Goal: Information Seeking & Learning: Check status

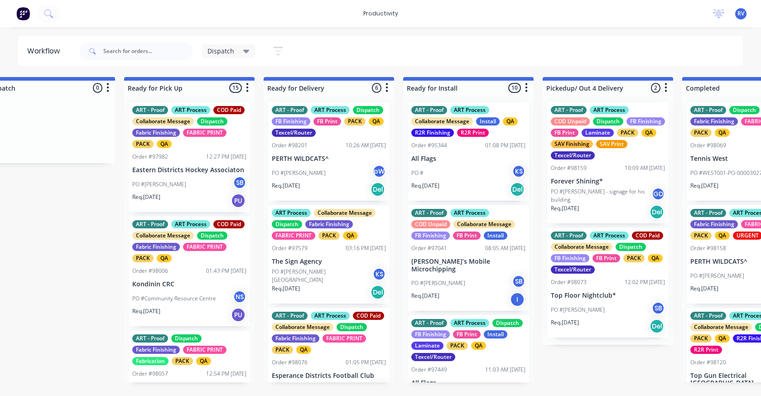
scroll to position [333, 0]
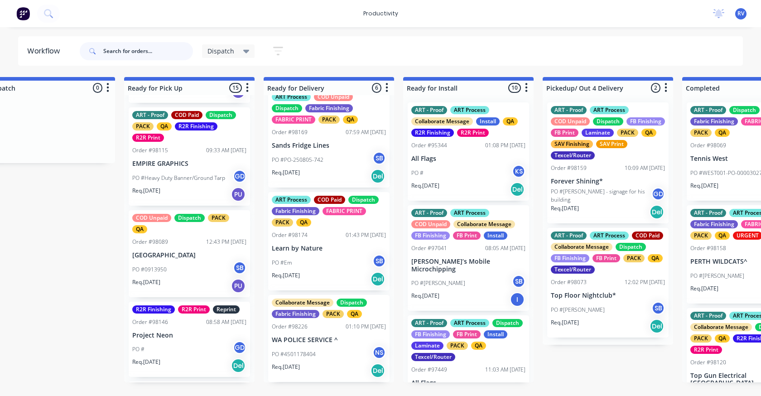
click at [127, 53] on input "text" at bounding box center [148, 51] width 90 height 18
type input "98199"
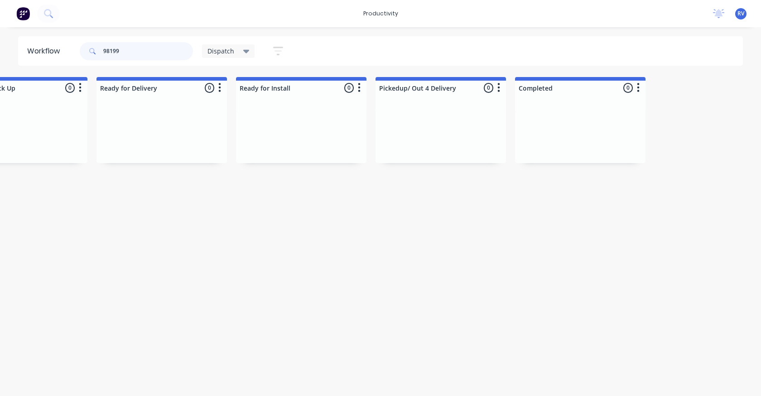
scroll to position [0, 890]
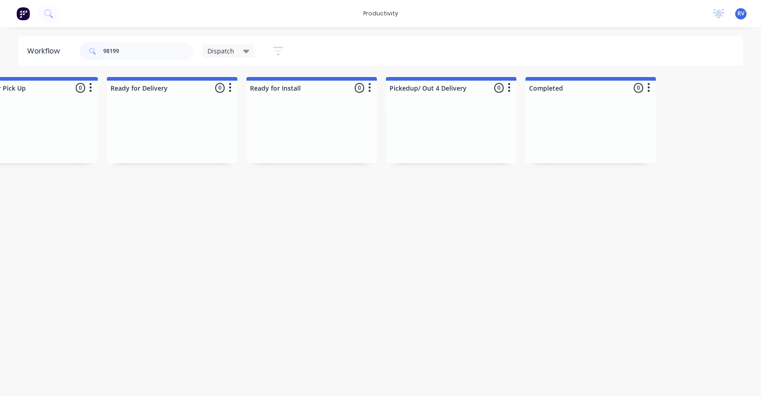
click at [220, 53] on span "Dispatch" at bounding box center [221, 51] width 27 height 10
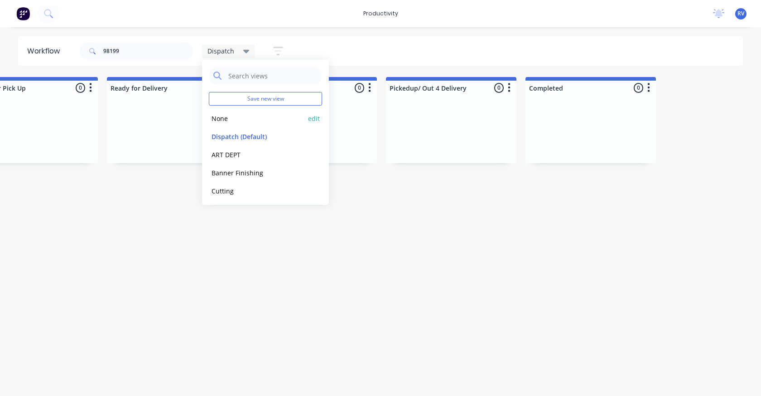
click at [222, 121] on button "None" at bounding box center [257, 118] width 97 height 10
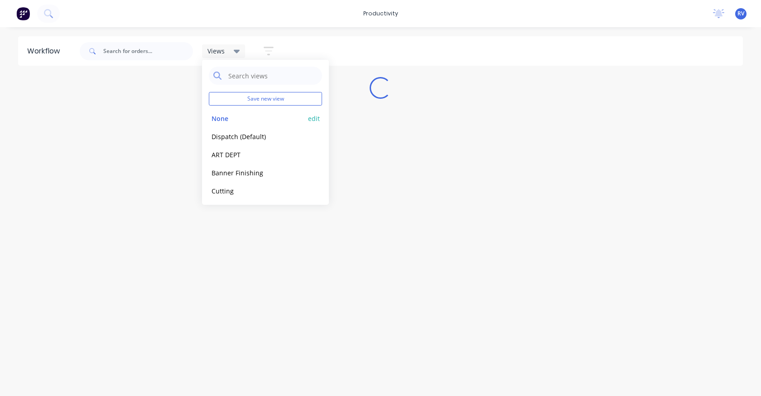
scroll to position [0, 0]
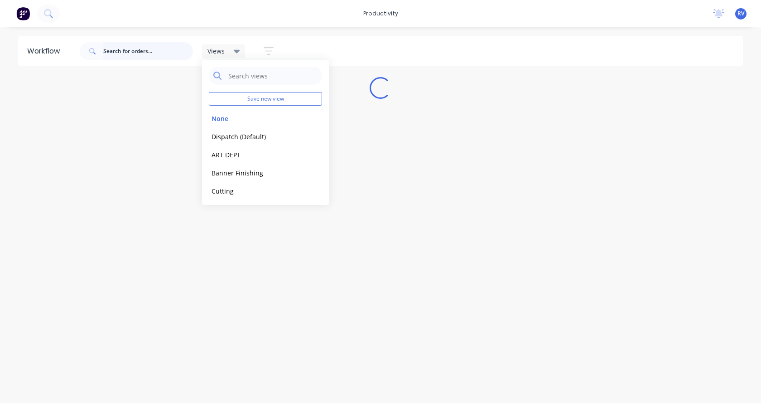
click at [142, 47] on input "text" at bounding box center [148, 51] width 90 height 18
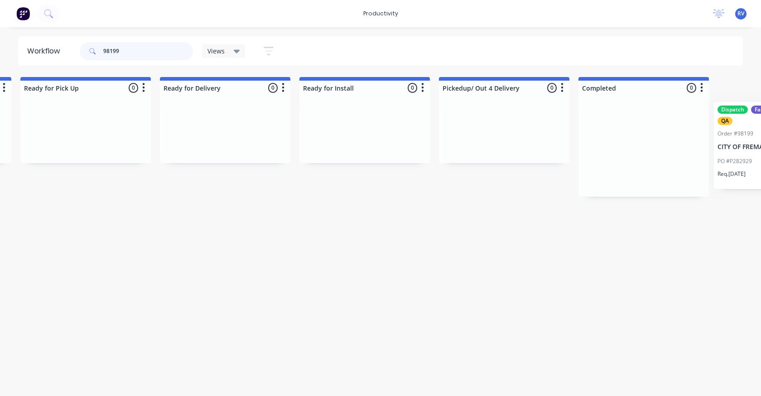
scroll to position [0, 2721]
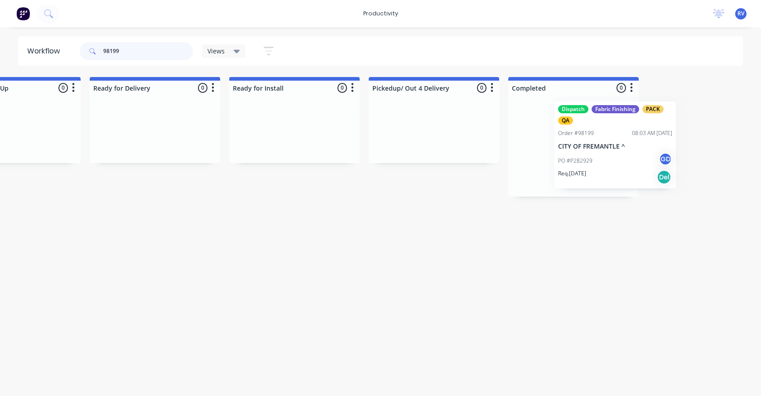
drag, startPoint x: 338, startPoint y: 146, endPoint x: 568, endPoint y: 135, distance: 230.9
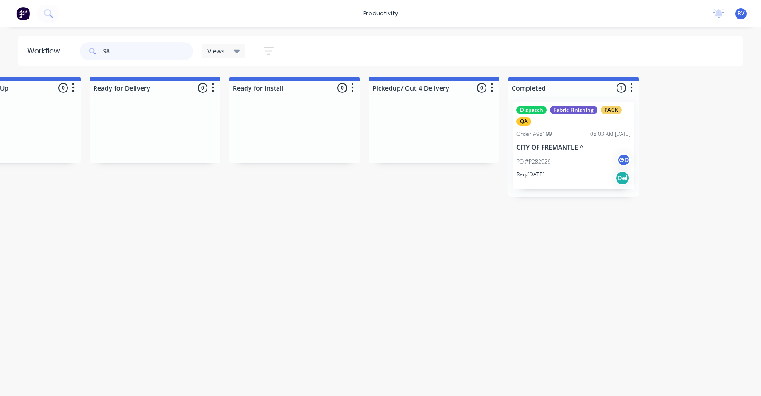
scroll to position [0, 0]
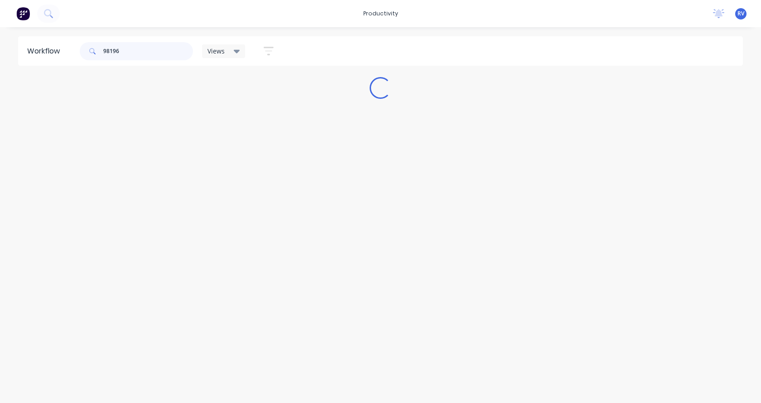
type input "98196"
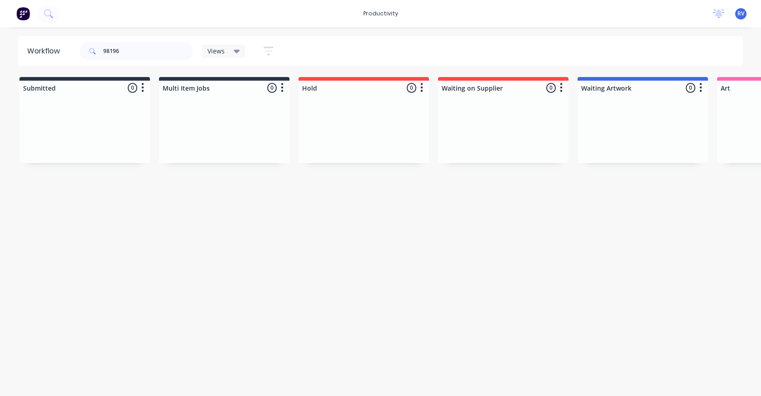
drag, startPoint x: 50, startPoint y: 398, endPoint x: 124, endPoint y: 397, distance: 73.4
click at [124, 342] on html "productivity productivity Workflow Planner Delivery Scheduling Timesheets No ne…" at bounding box center [380, 171] width 761 height 342
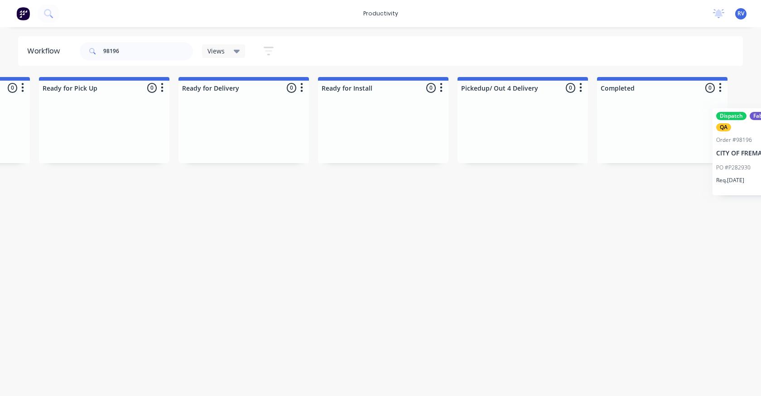
scroll to position [0, 2721]
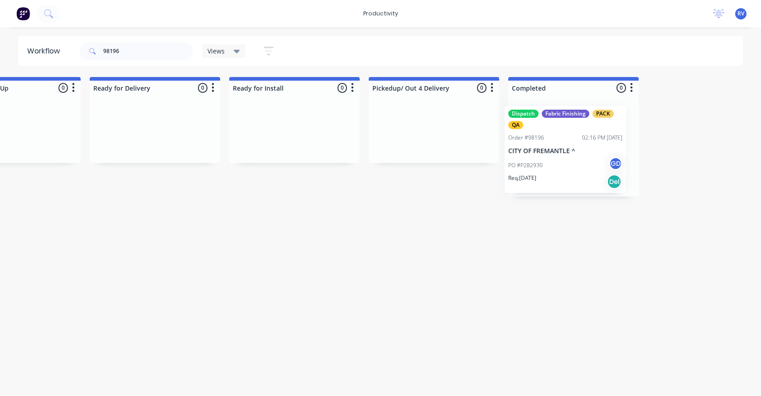
drag, startPoint x: 87, startPoint y: 156, endPoint x: 545, endPoint y: 158, distance: 457.7
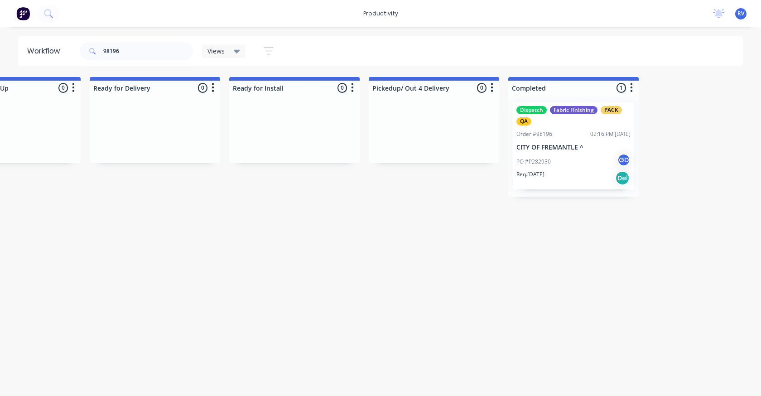
click at [223, 58] on div "Views Save new view None edit Dispatch (Default) edit ART DEPT edit Banner Fini…" at bounding box center [243, 51] width 82 height 18
click at [222, 58] on div "Views" at bounding box center [224, 51] width 44 height 14
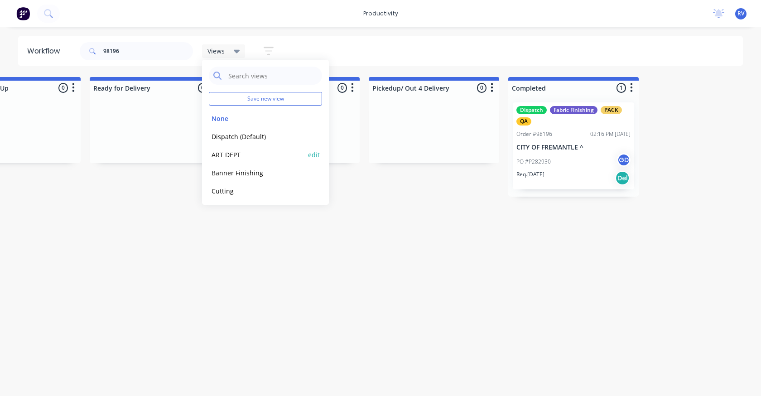
drag, startPoint x: 231, startPoint y: 135, endPoint x: 228, endPoint y: 161, distance: 26.4
click at [231, 135] on button "Dispatch (Default)" at bounding box center [257, 136] width 97 height 10
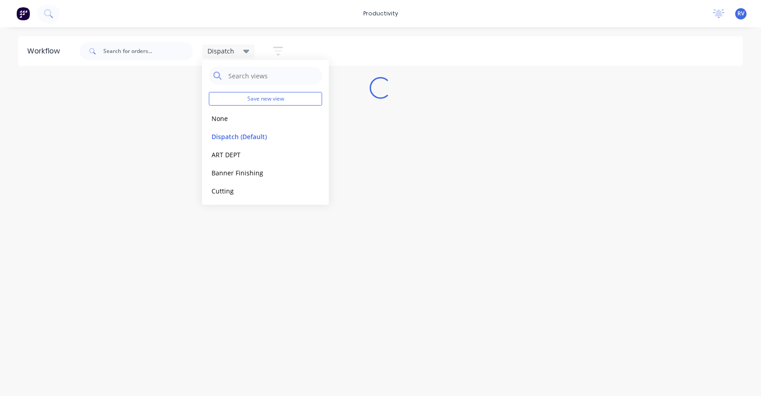
scroll to position [0, 0]
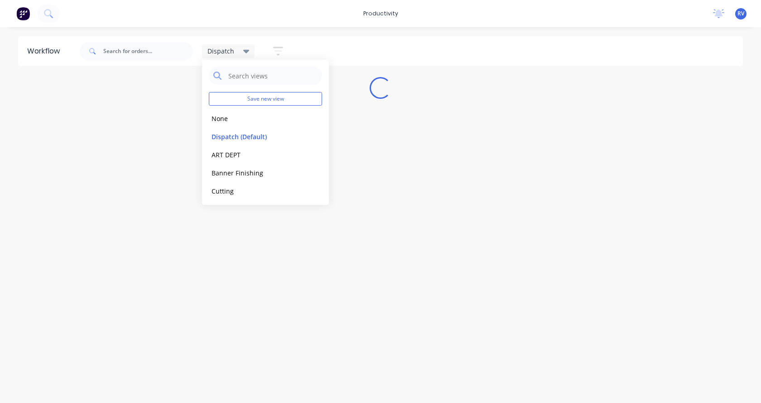
click at [228, 220] on div "Workflow Dispatch Save new view None edit Dispatch (Default) edit ART DEPT edit…" at bounding box center [380, 210] width 761 height 348
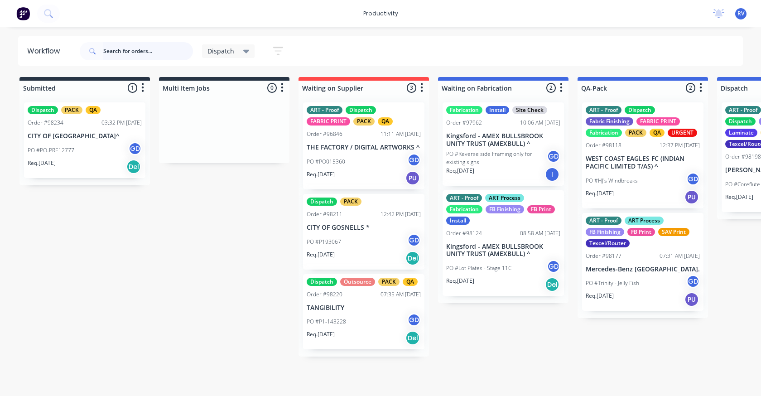
click at [132, 52] on input "text" at bounding box center [148, 51] width 90 height 18
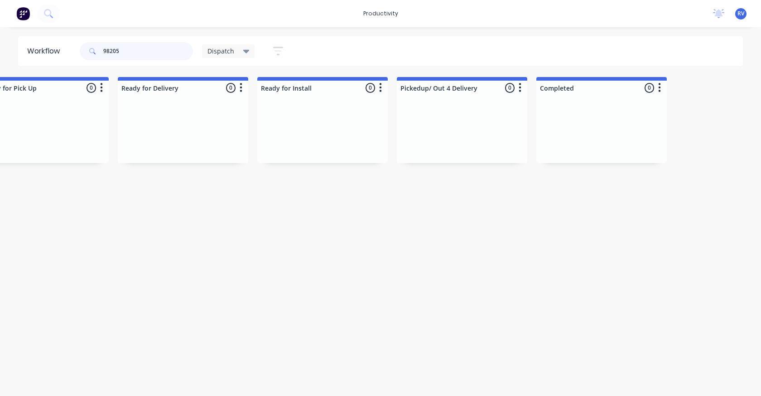
scroll to position [0, 871]
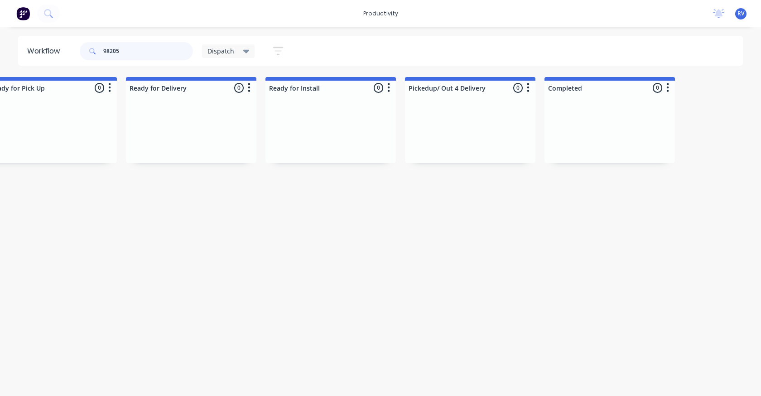
type input "98205"
click at [217, 54] on span "Dispatch" at bounding box center [221, 51] width 27 height 10
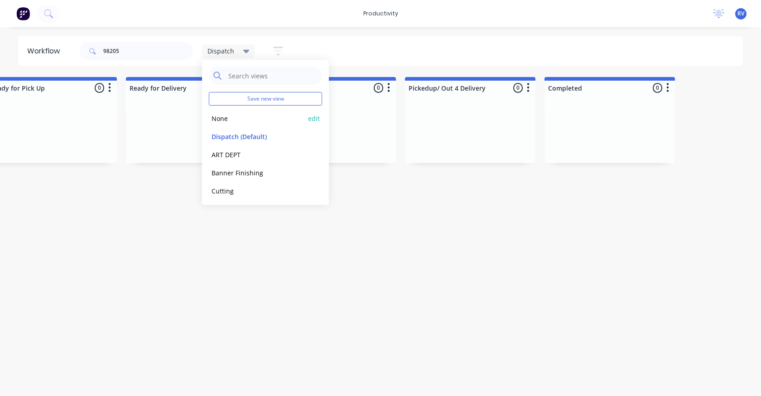
click at [220, 113] on button "None" at bounding box center [257, 118] width 97 height 10
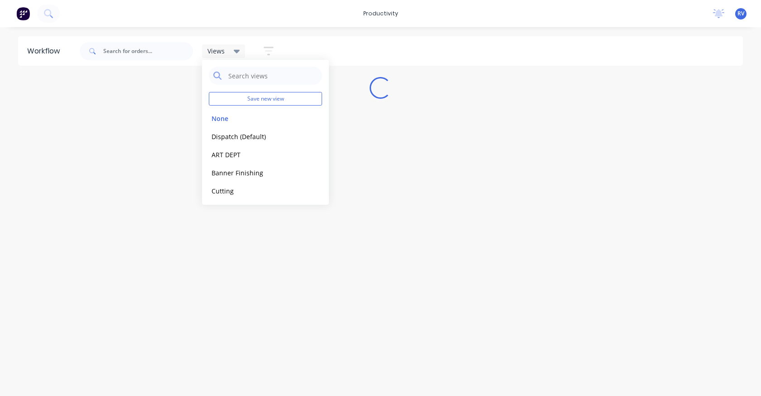
scroll to position [0, 0]
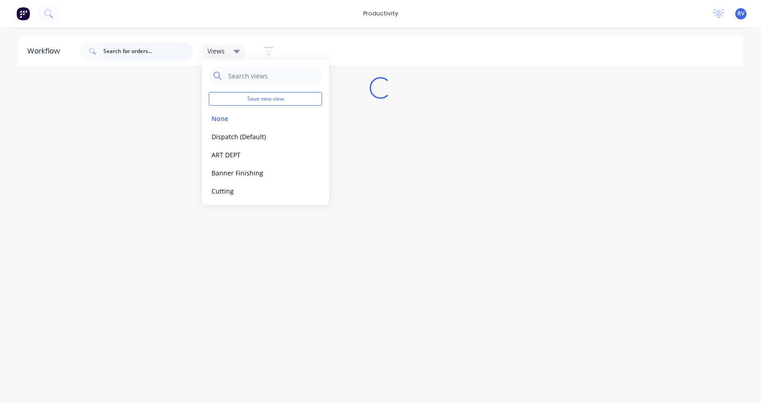
click at [169, 58] on input "text" at bounding box center [148, 51] width 90 height 18
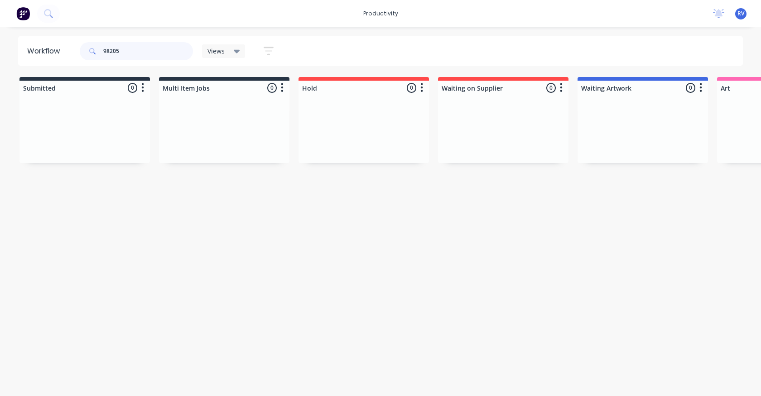
type input "98205"
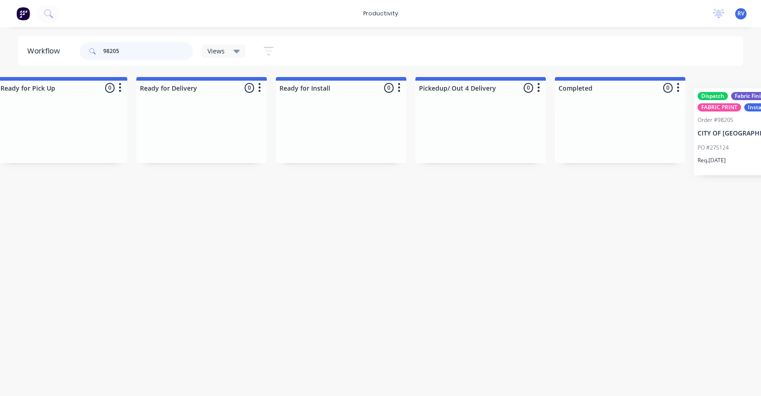
scroll to position [0, 2721]
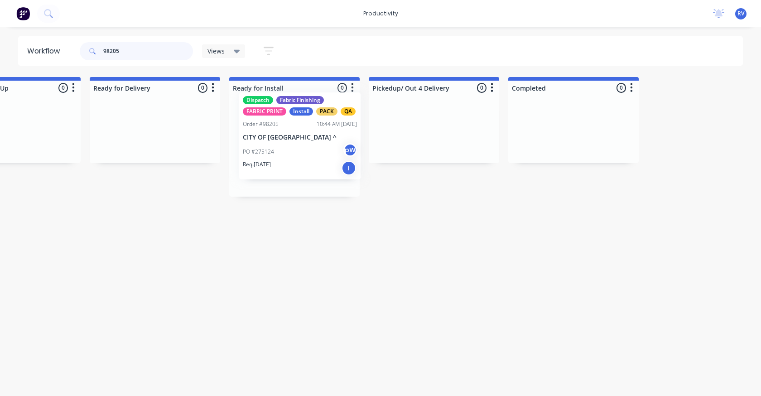
drag, startPoint x: 195, startPoint y: 165, endPoint x: 249, endPoint y: 104, distance: 82.2
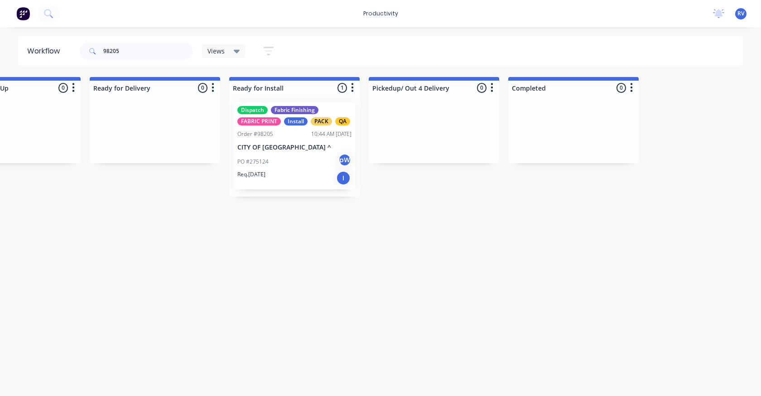
click at [218, 48] on span "Views" at bounding box center [216, 51] width 17 height 10
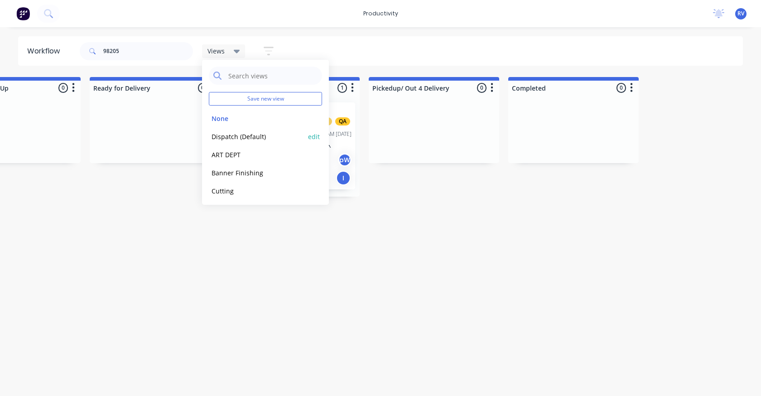
click at [233, 138] on button "Dispatch (Default)" at bounding box center [257, 136] width 97 height 10
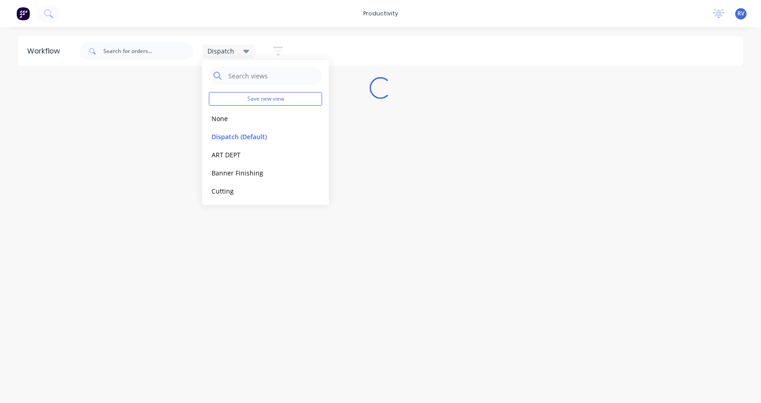
drag, startPoint x: 206, startPoint y: 295, endPoint x: 204, endPoint y: 288, distance: 7.6
click at [206, 294] on div "Workflow Dispatch Save new view None edit Dispatch (Default) edit ART DEPT edit…" at bounding box center [380, 210] width 761 height 348
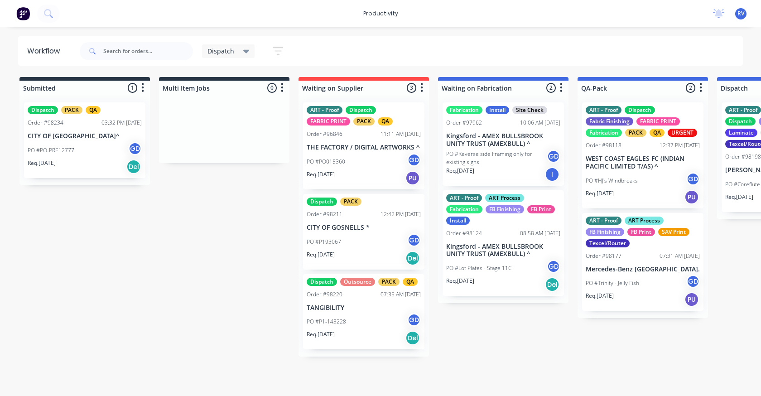
click at [220, 50] on span "Dispatch" at bounding box center [221, 51] width 27 height 10
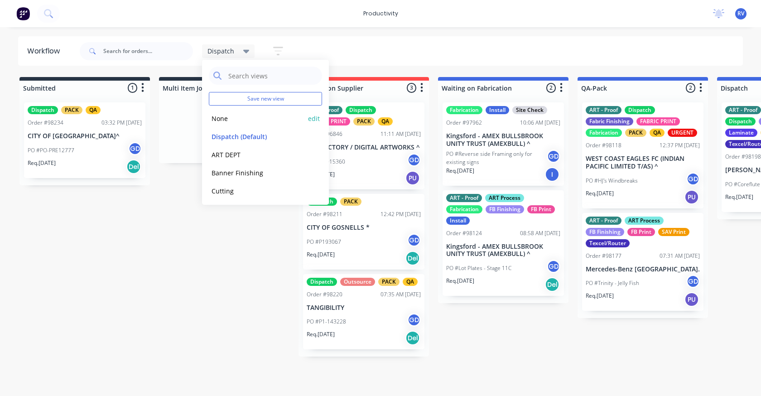
drag, startPoint x: 224, startPoint y: 121, endPoint x: 213, endPoint y: 111, distance: 15.7
click at [222, 117] on button "None" at bounding box center [257, 118] width 97 height 10
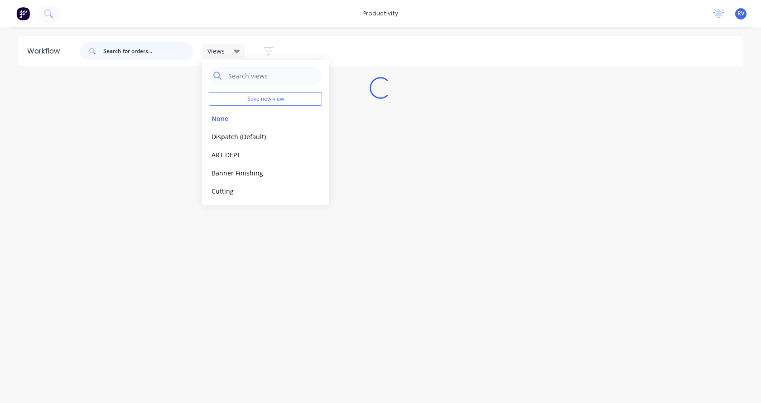
click at [129, 53] on input "text" at bounding box center [148, 51] width 90 height 18
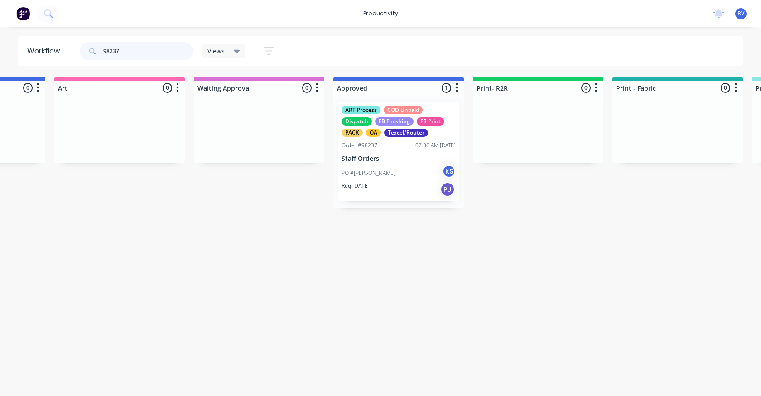
scroll to position [0, 671]
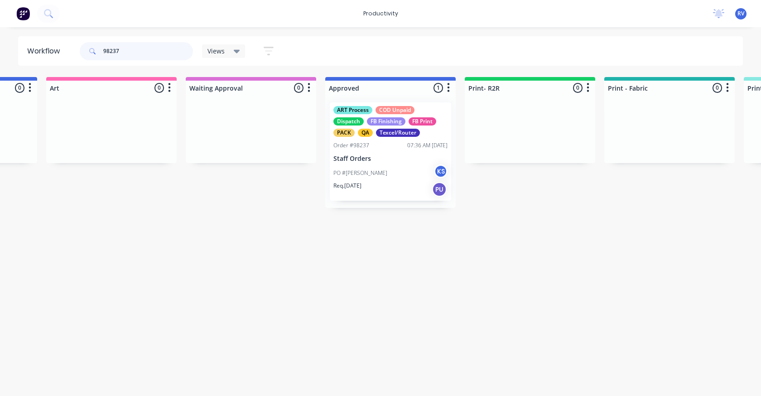
type input "98237"
click at [398, 180] on div "PO #[PERSON_NAME]" at bounding box center [391, 172] width 114 height 17
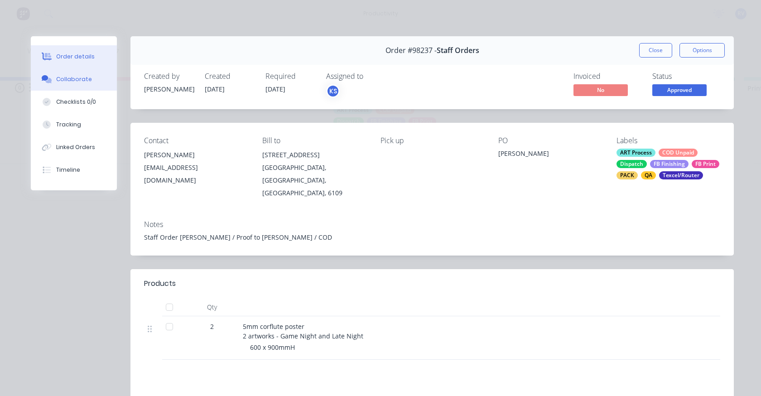
click at [62, 84] on button "Collaborate" at bounding box center [74, 79] width 86 height 23
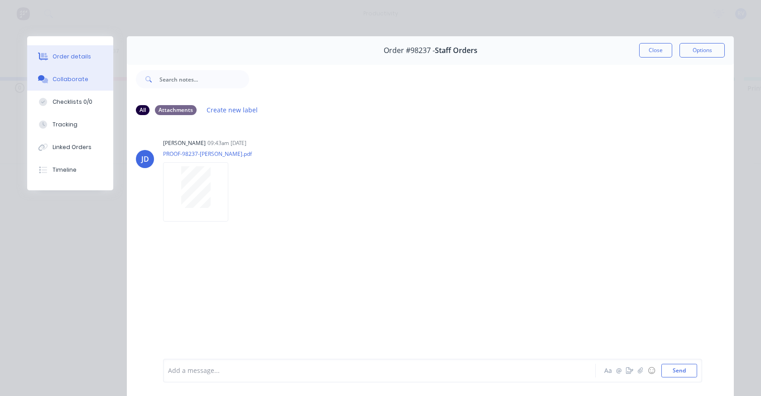
click at [70, 52] on button "Order details" at bounding box center [70, 56] width 86 height 23
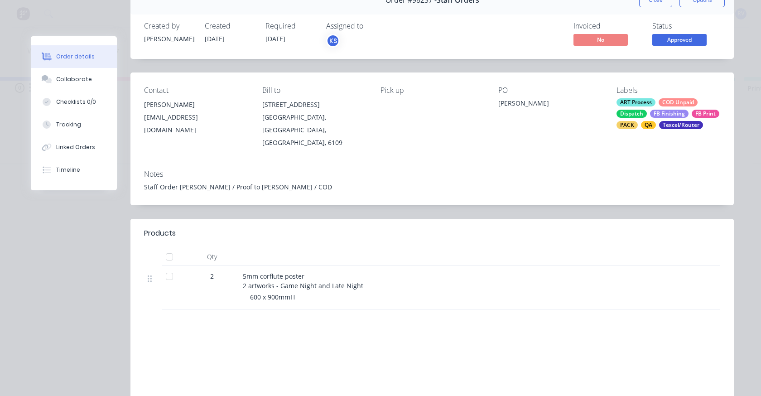
scroll to position [0, 0]
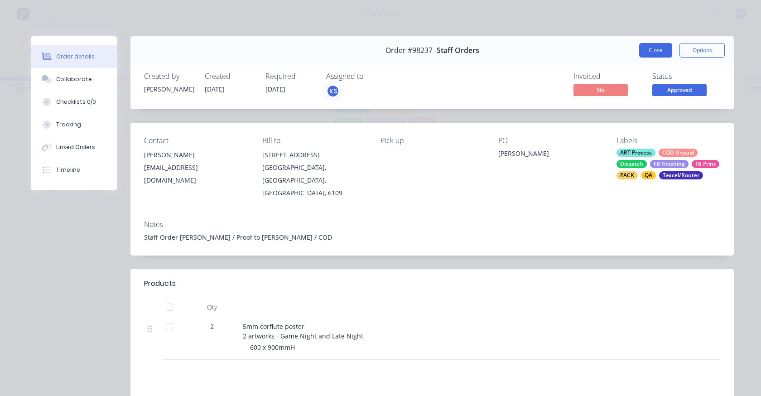
click at [647, 53] on button "Close" at bounding box center [655, 50] width 33 height 15
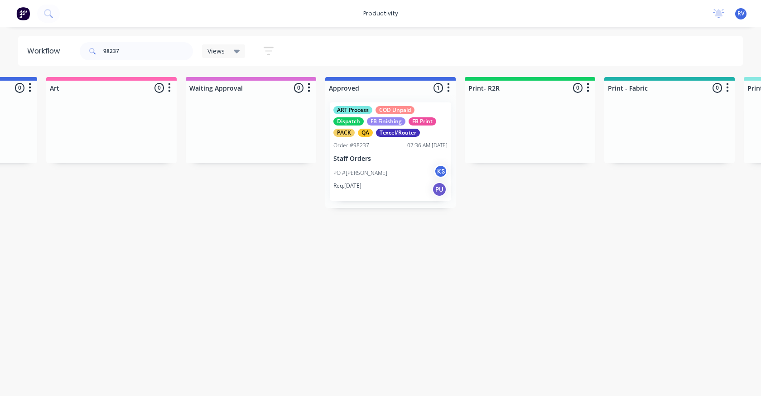
click at [221, 58] on div "Views" at bounding box center [224, 51] width 44 height 14
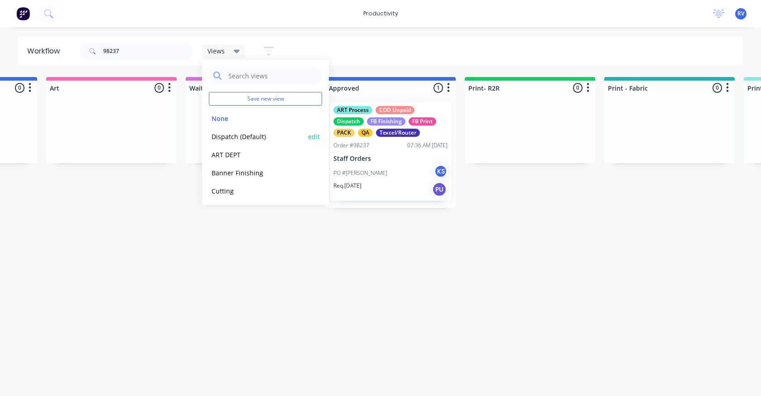
click at [233, 140] on button "Dispatch (Default)" at bounding box center [257, 136] width 97 height 10
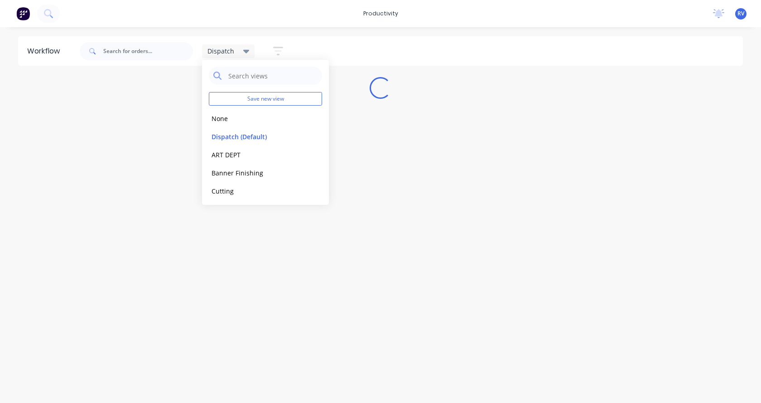
click at [233, 292] on div "Workflow Dispatch Save new view None edit Dispatch (Default) edit ART DEPT edit…" at bounding box center [380, 210] width 761 height 348
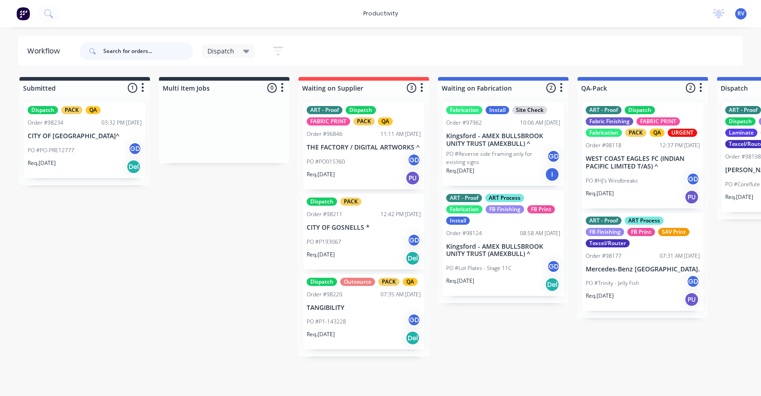
click at [126, 49] on input "text" at bounding box center [148, 51] width 90 height 18
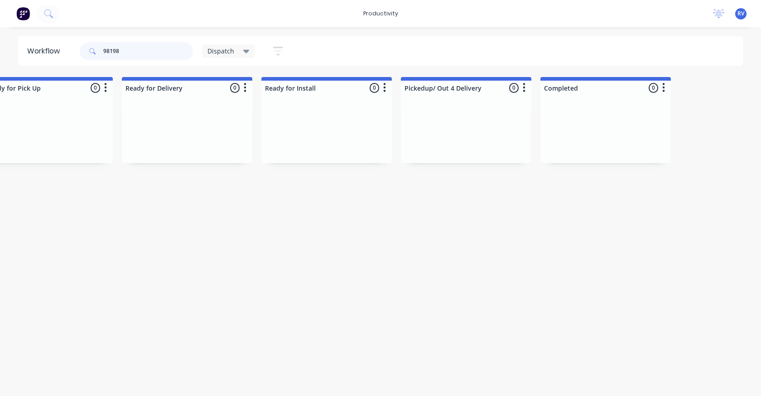
scroll to position [0, 790]
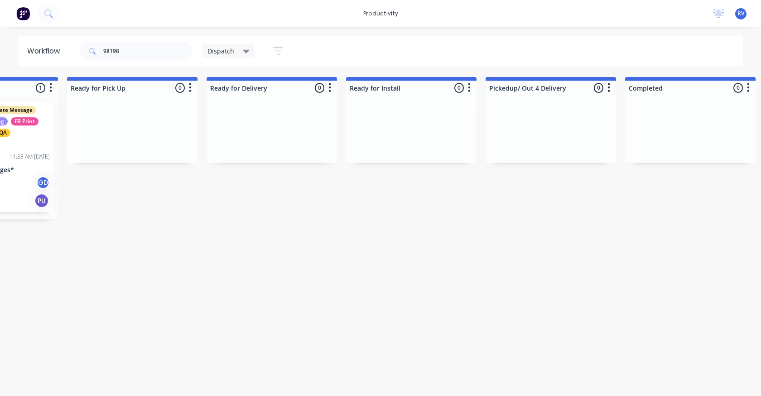
drag, startPoint x: 27, startPoint y: 169, endPoint x: 105, endPoint y: 168, distance: 77.9
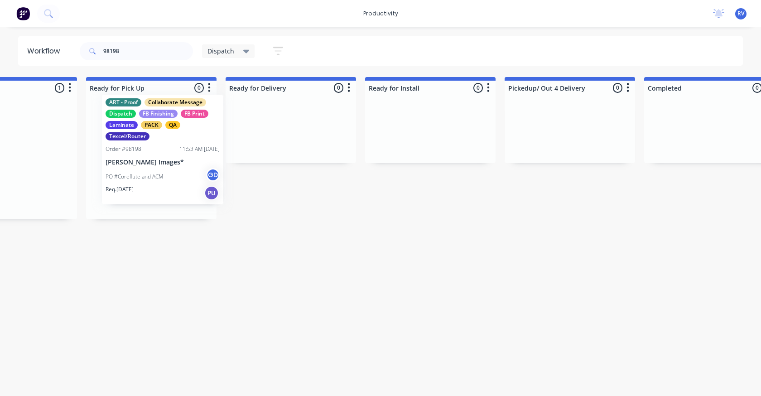
scroll to position [0, 765]
drag, startPoint x: 39, startPoint y: 149, endPoint x: 212, endPoint y: 140, distance: 173.3
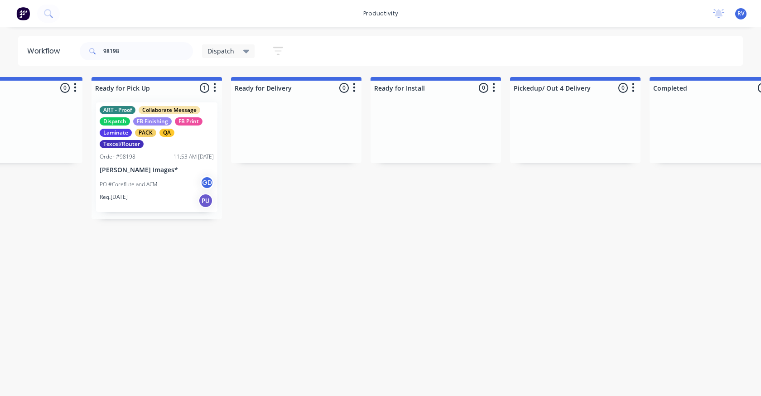
click at [171, 170] on p "[PERSON_NAME] Images*" at bounding box center [157, 170] width 114 height 8
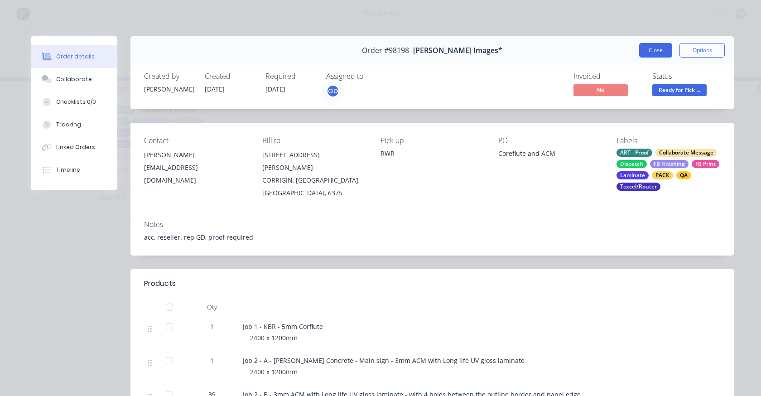
click at [644, 44] on button "Close" at bounding box center [655, 50] width 33 height 15
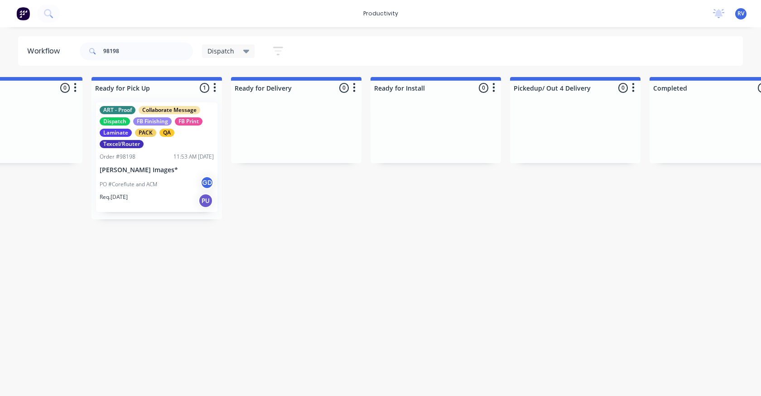
click at [149, 39] on div "98198" at bounding box center [136, 51] width 113 height 27
click at [147, 51] on input "98198" at bounding box center [148, 51] width 90 height 18
type input "9"
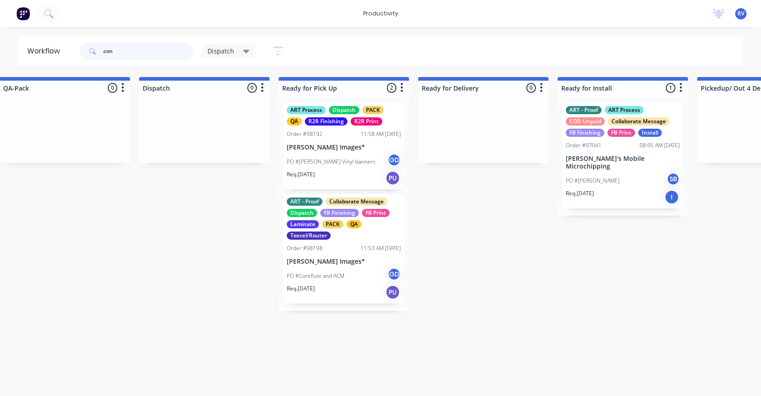
scroll to position [0, 580]
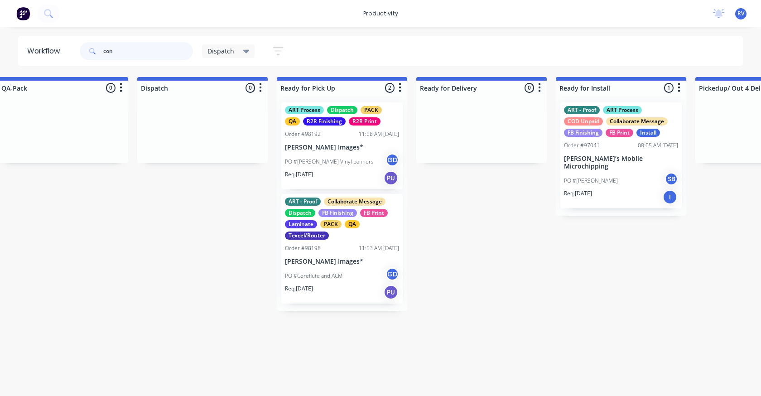
type input "con"
click at [330, 258] on p "[PERSON_NAME] Images*" at bounding box center [342, 262] width 114 height 8
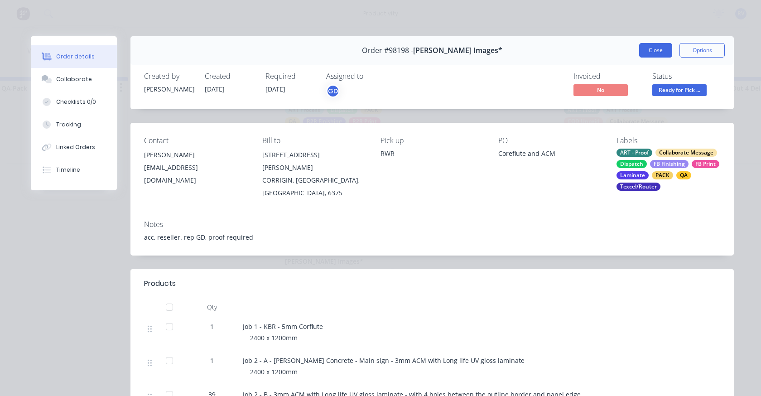
click at [641, 51] on button "Close" at bounding box center [655, 50] width 33 height 15
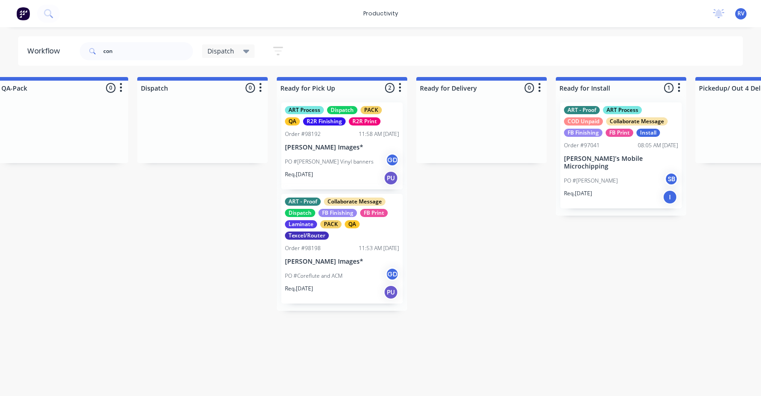
click at [320, 152] on div "ART Process Dispatch PACK QA R2R Finishing R2R Print Order #98192 11:58 AM [DAT…" at bounding box center [341, 145] width 121 height 87
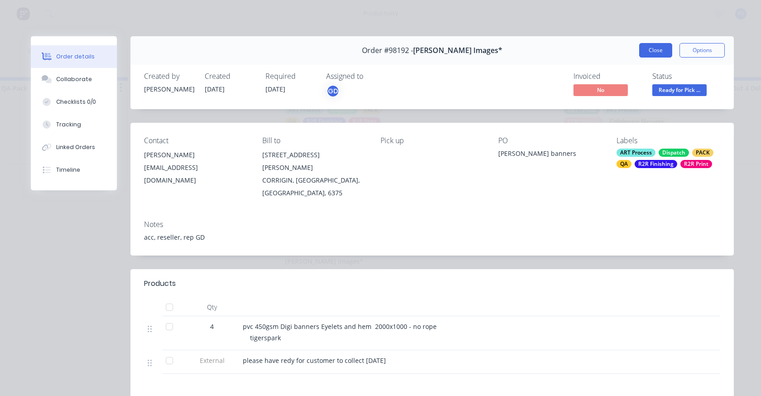
click at [657, 54] on button "Close" at bounding box center [655, 50] width 33 height 15
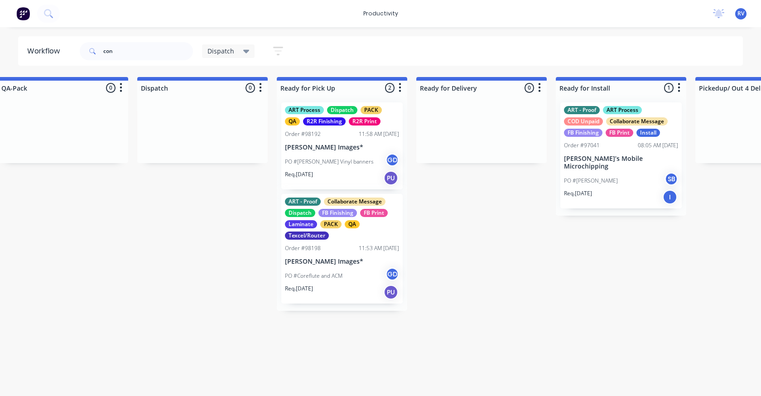
click at [648, 155] on p "[PERSON_NAME]’s Mobile Microchipping" at bounding box center [621, 162] width 114 height 15
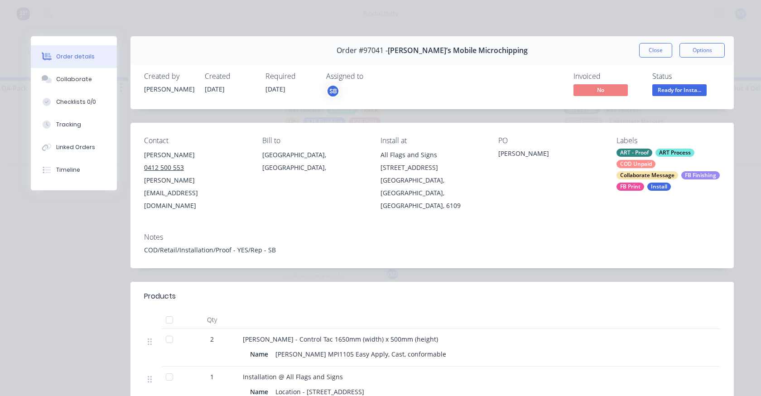
click at [649, 42] on div "Order #97041 - [PERSON_NAME]’s Mobile Microchipping Close Options" at bounding box center [433, 50] width 604 height 29
click at [643, 51] on button "Close" at bounding box center [655, 50] width 33 height 15
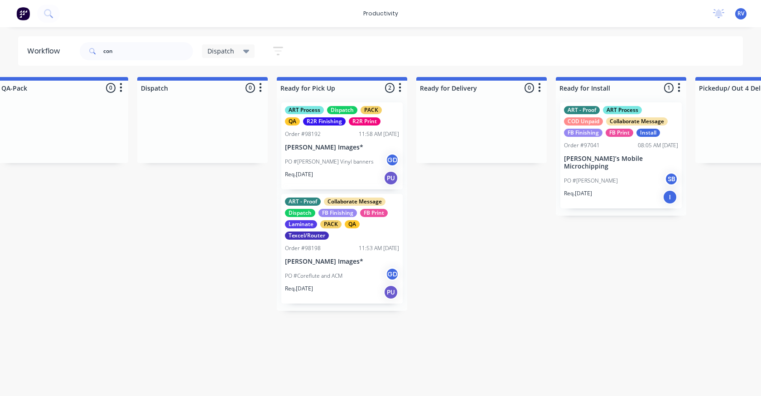
click at [336, 271] on div "PO #Coreflute and ACM GD" at bounding box center [342, 275] width 114 height 17
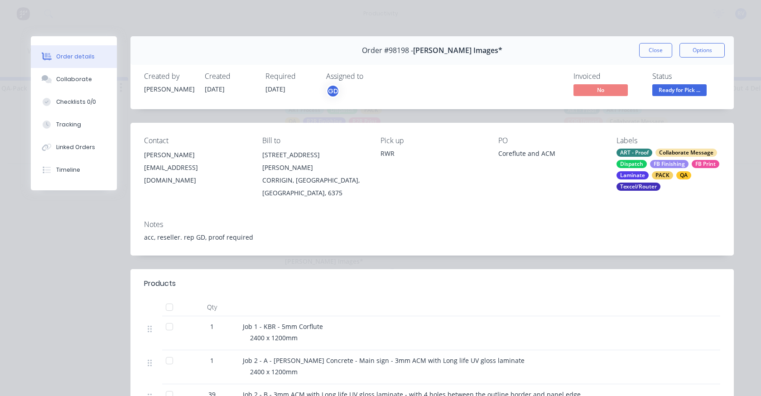
scroll to position [91, 0]
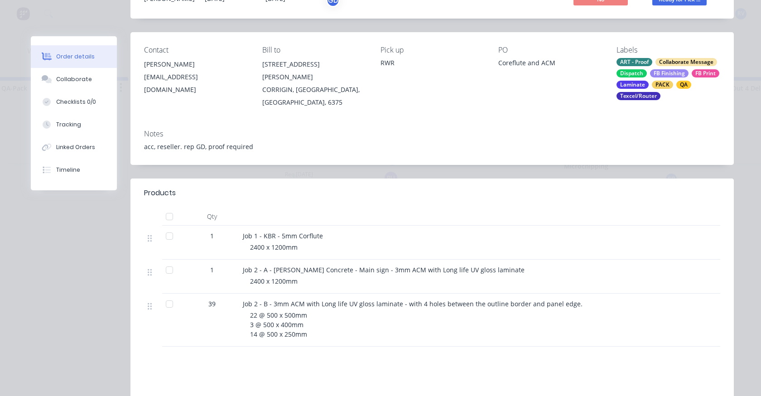
click at [165, 66] on div "[PERSON_NAME]" at bounding box center [196, 64] width 104 height 13
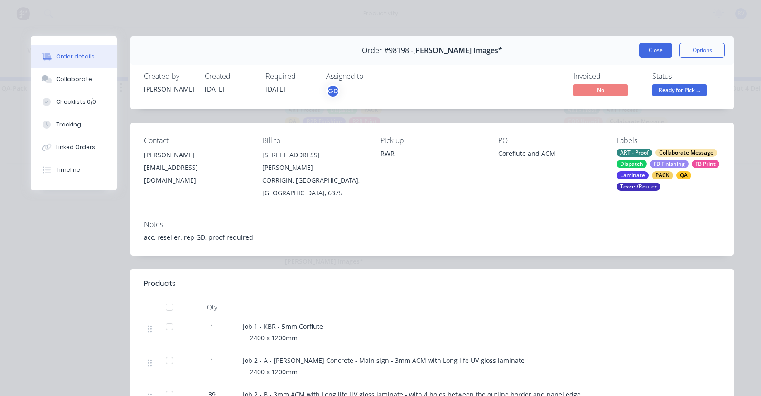
click at [648, 53] on button "Close" at bounding box center [655, 50] width 33 height 15
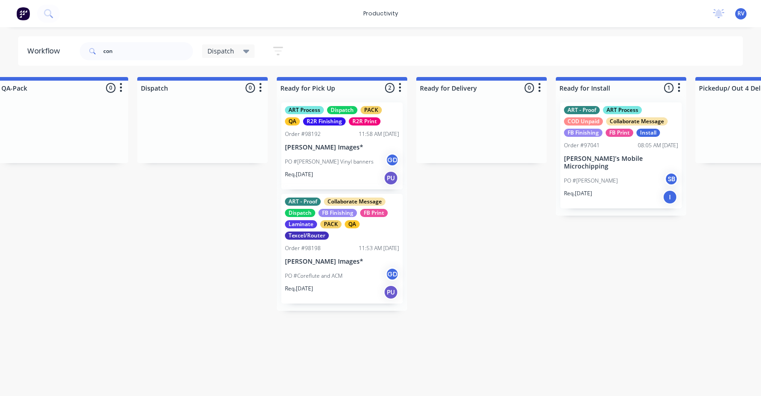
click at [320, 276] on p "PO #Coreflute and ACM" at bounding box center [314, 276] width 58 height 8
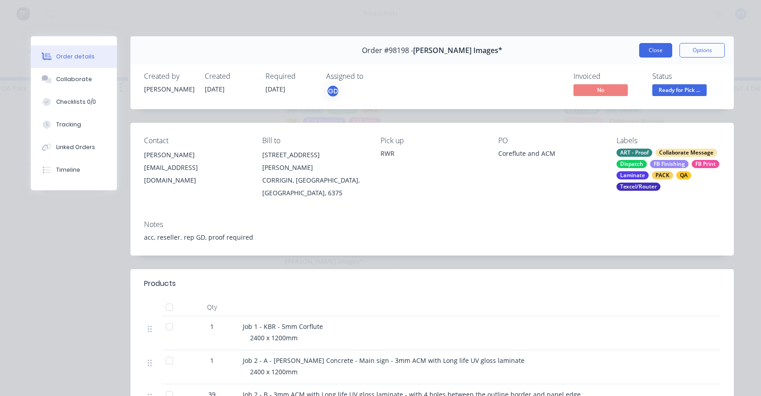
click at [653, 51] on button "Close" at bounding box center [655, 50] width 33 height 15
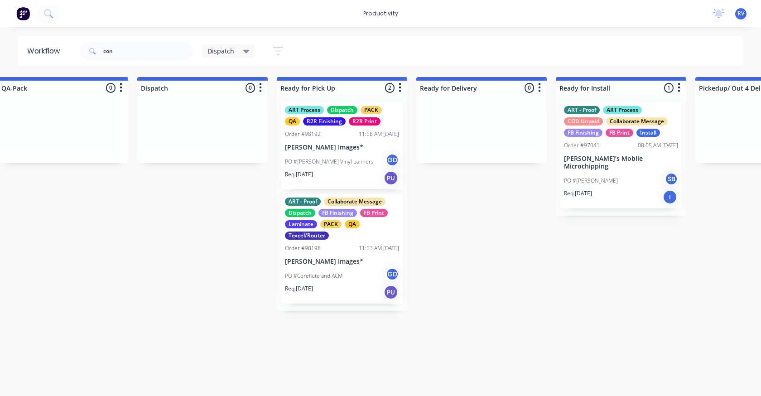
click at [319, 153] on div "PO #[PERSON_NAME] Vinyl banners GD" at bounding box center [342, 161] width 114 height 17
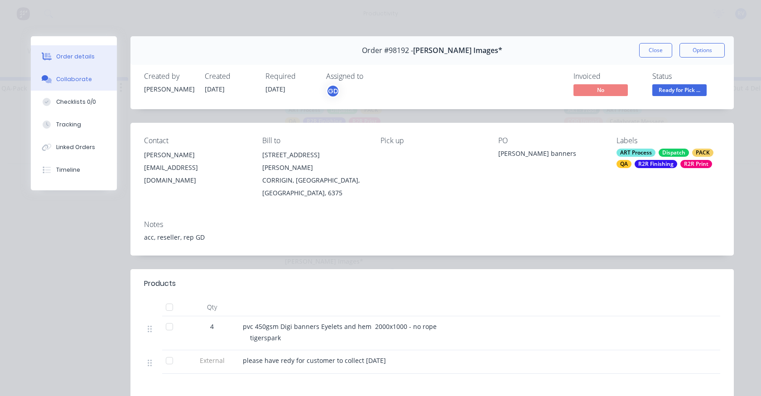
click at [79, 73] on button "Collaborate" at bounding box center [74, 79] width 86 height 23
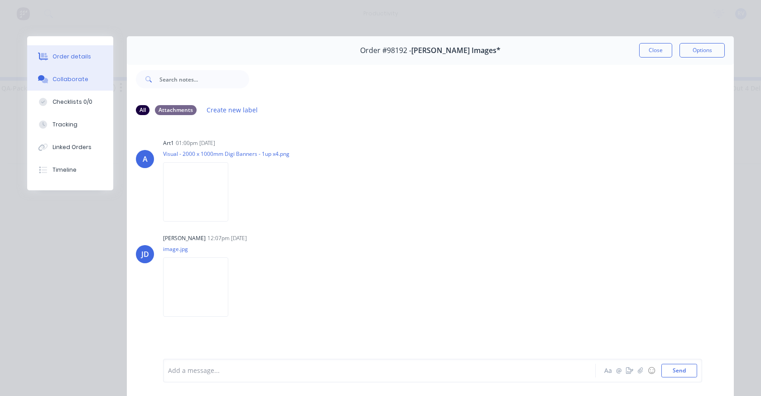
click at [82, 52] on button "Order details" at bounding box center [70, 56] width 86 height 23
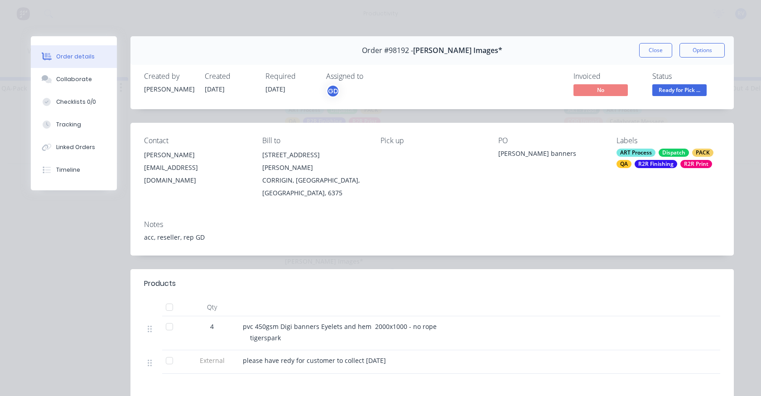
click at [168, 163] on div "[EMAIL_ADDRESS][DOMAIN_NAME]" at bounding box center [196, 173] width 104 height 25
click at [643, 54] on button "Close" at bounding box center [655, 50] width 33 height 15
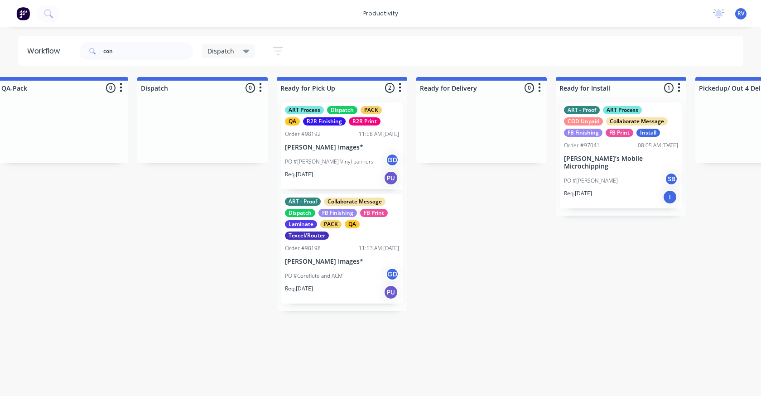
click at [338, 233] on div "ART - Proof Collaborate Message Dispatch FB Finishing FB Print Laminate PACK QA…" at bounding box center [342, 219] width 114 height 42
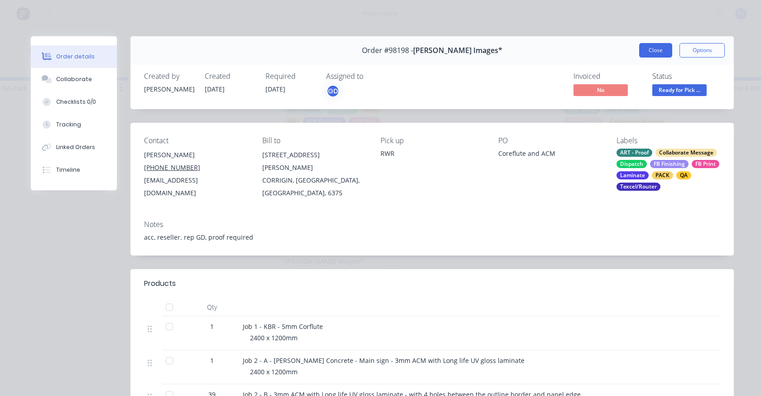
click at [653, 48] on button "Close" at bounding box center [655, 50] width 33 height 15
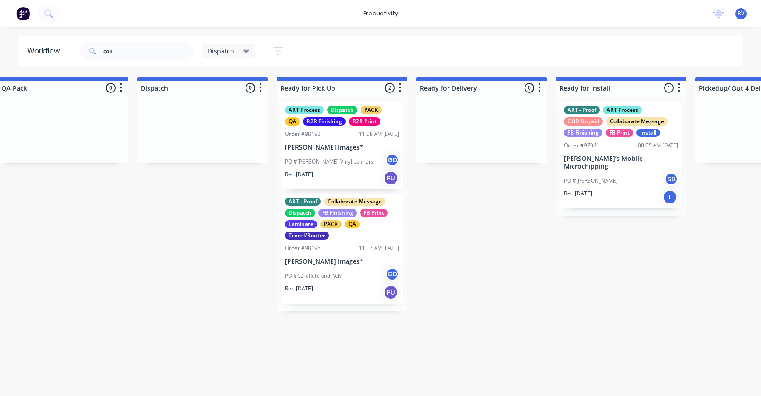
click at [220, 53] on span "Dispatch" at bounding box center [221, 51] width 27 height 10
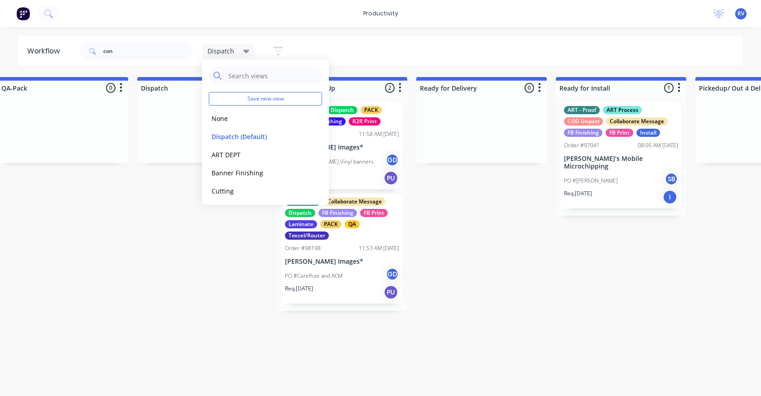
drag, startPoint x: 222, startPoint y: 140, endPoint x: 146, endPoint y: 53, distance: 115.6
click at [222, 136] on button "Dispatch (Default)" at bounding box center [257, 136] width 97 height 10
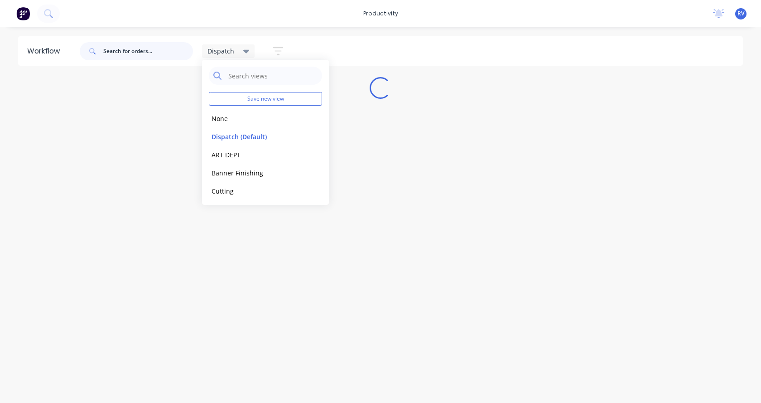
click at [143, 48] on input "text" at bounding box center [148, 51] width 90 height 18
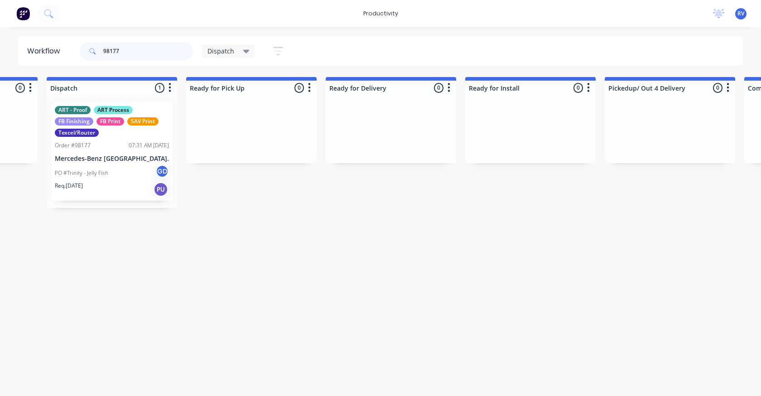
scroll to position [0, 667]
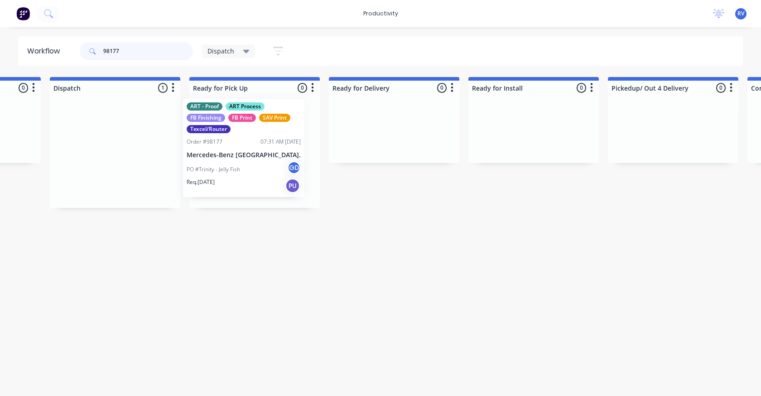
drag, startPoint x: 103, startPoint y: 169, endPoint x: 242, endPoint y: 159, distance: 139.4
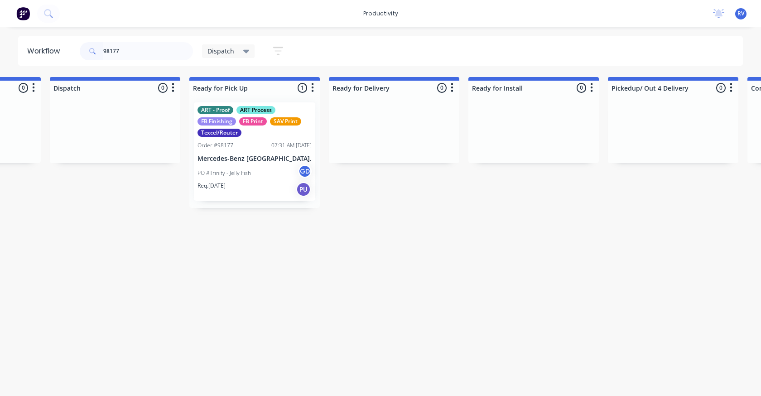
click at [227, 47] on span "Dispatch" at bounding box center [221, 51] width 27 height 10
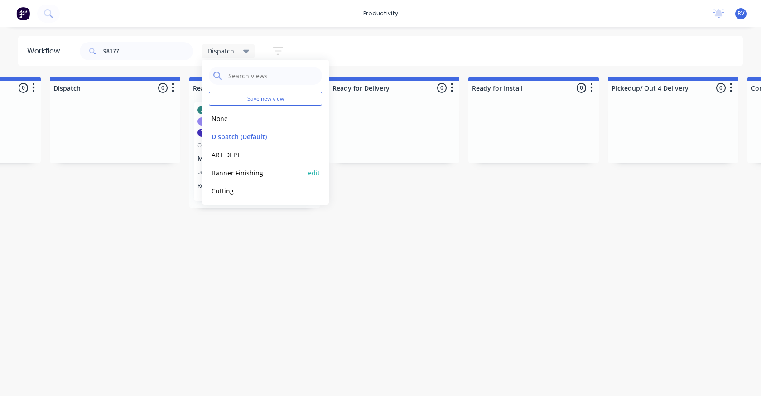
drag, startPoint x: 223, startPoint y: 133, endPoint x: 209, endPoint y: 174, distance: 43.9
click at [221, 148] on div "Save new view None edit Dispatch (Default) edit ART DEPT edit Banner Finishing …" at bounding box center [265, 132] width 127 height 145
drag, startPoint x: 125, startPoint y: 313, endPoint x: 126, endPoint y: 302, distance: 11.3
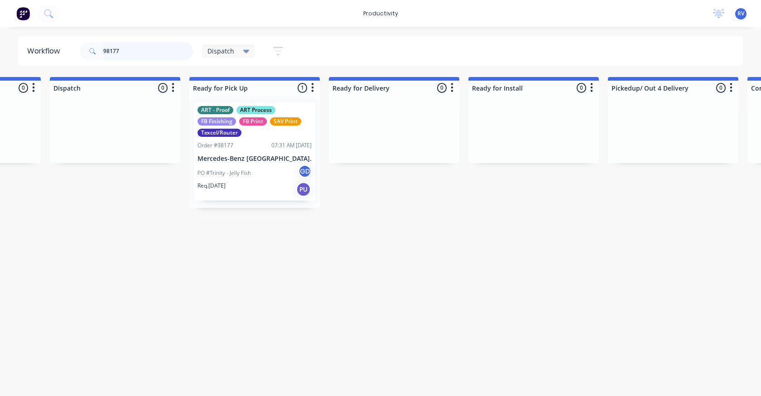
click at [124, 53] on input "98177" at bounding box center [148, 51] width 90 height 18
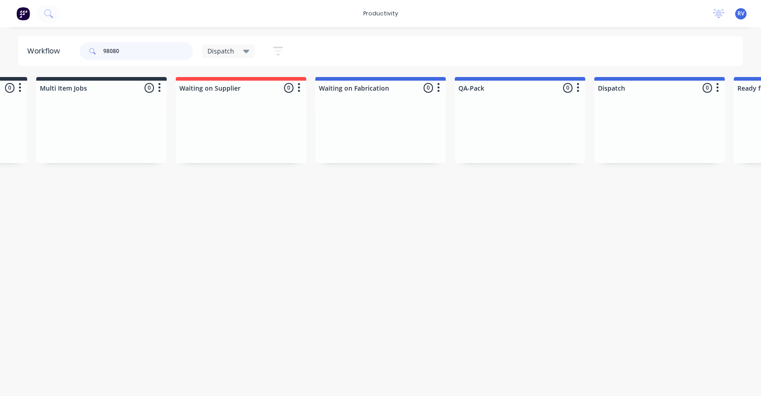
scroll to position [0, 95]
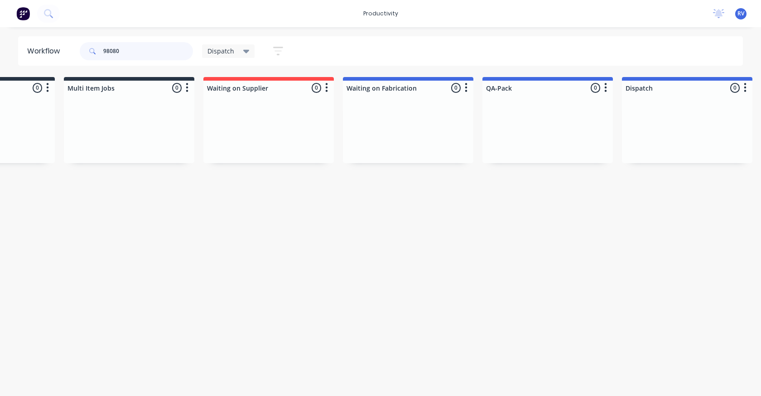
type input "98080"
click at [223, 50] on span "Dispatch" at bounding box center [221, 51] width 27 height 10
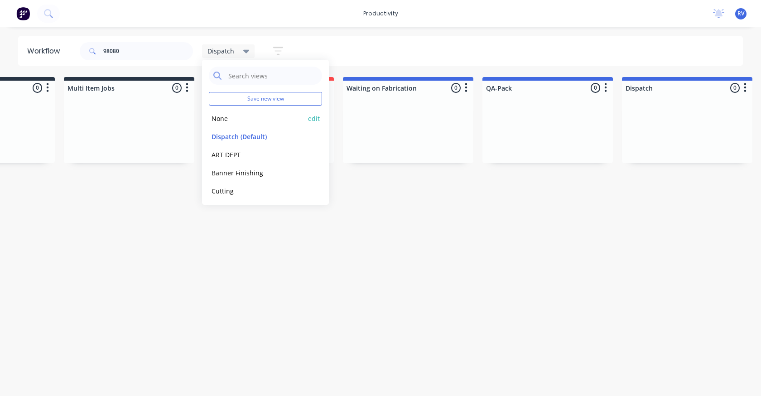
click at [218, 113] on button "None" at bounding box center [257, 118] width 97 height 10
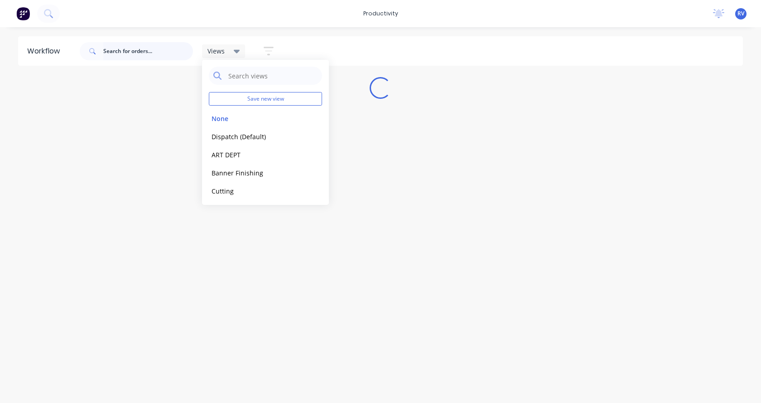
drag, startPoint x: 132, startPoint y: 44, endPoint x: 135, endPoint y: 51, distance: 7.6
click at [132, 45] on input "text" at bounding box center [148, 51] width 90 height 18
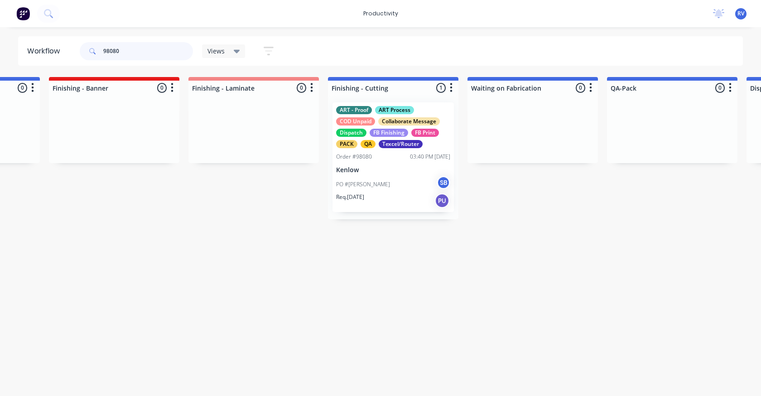
scroll to position [0, 1787]
type input "98080"
click at [387, 184] on div "PO #[PERSON_NAME] SB" at bounding box center [391, 184] width 114 height 17
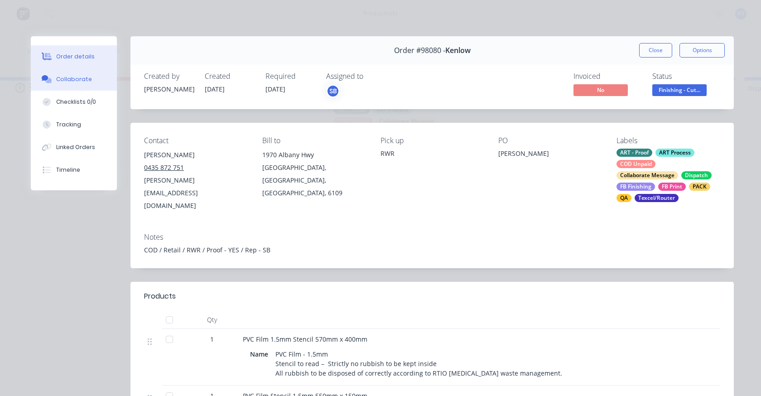
click at [73, 81] on div "Collaborate" at bounding box center [74, 79] width 36 height 8
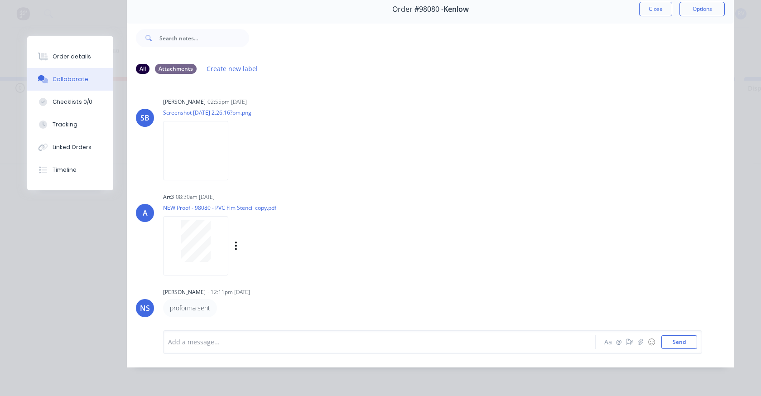
scroll to position [3, 0]
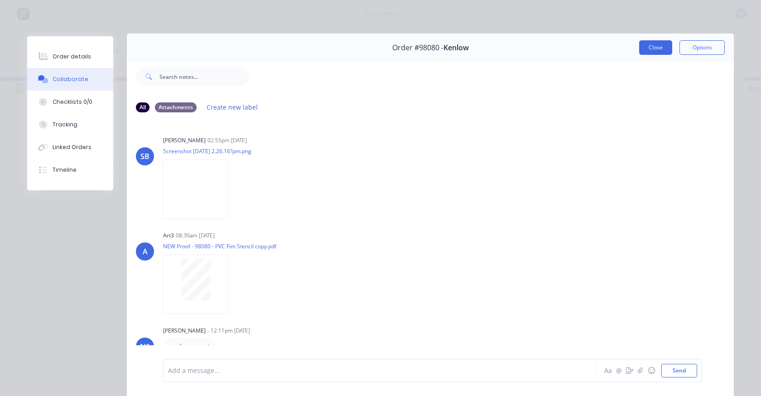
click at [649, 52] on button "Close" at bounding box center [655, 47] width 33 height 15
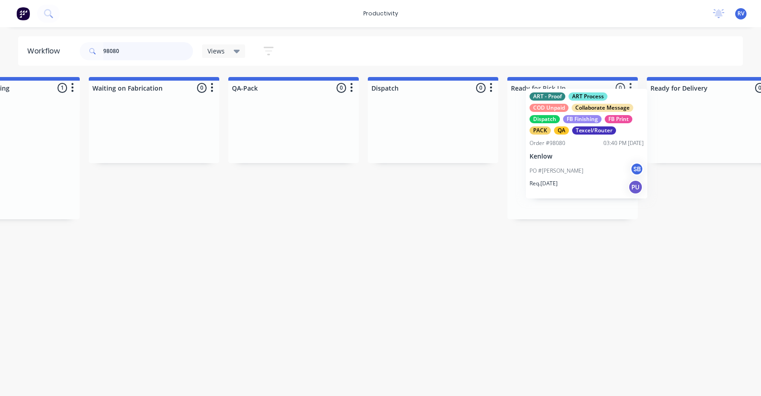
scroll to position [0, 2164]
drag, startPoint x: 379, startPoint y: 178, endPoint x: 551, endPoint y: 158, distance: 172.9
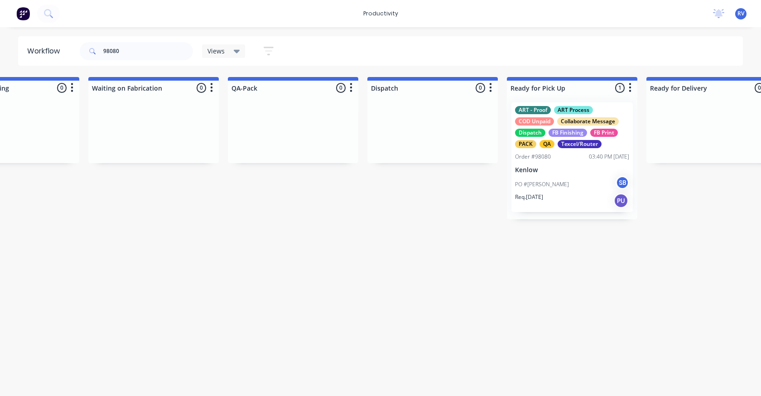
click at [222, 54] on span "Views" at bounding box center [216, 51] width 17 height 10
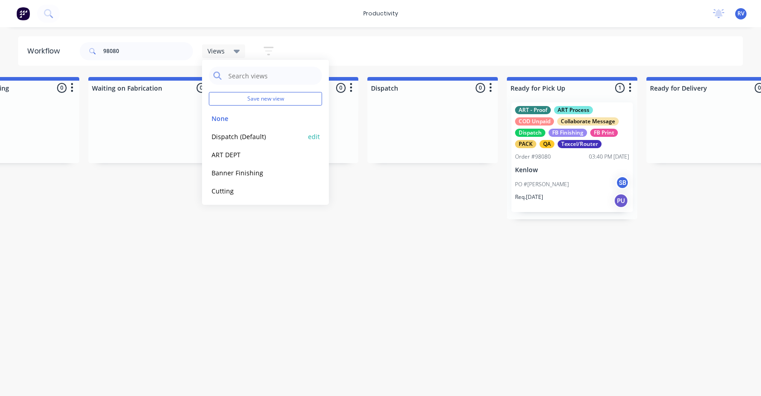
click at [218, 135] on button "Dispatch (Default)" at bounding box center [257, 136] width 97 height 10
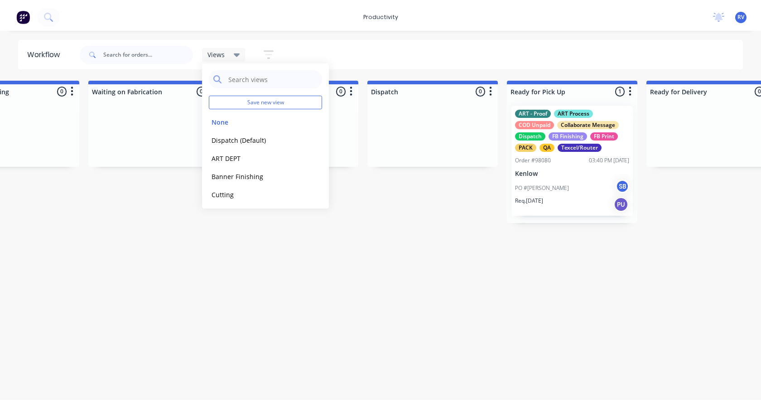
scroll to position [0, 0]
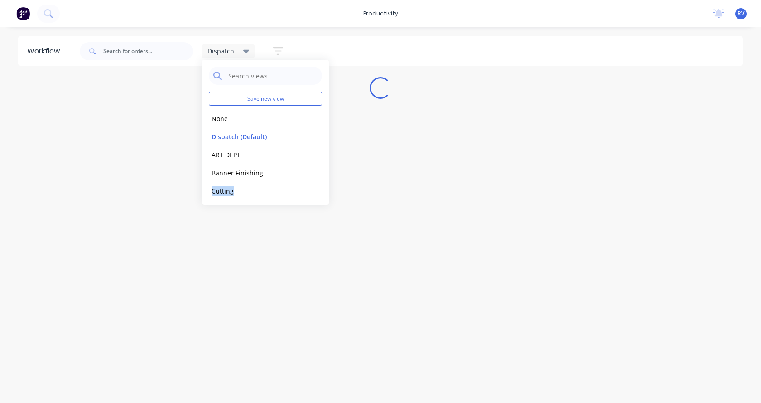
click at [208, 201] on div "Save new view None edit Dispatch (Default) edit ART DEPT edit Banner Finishing …" at bounding box center [265, 132] width 127 height 145
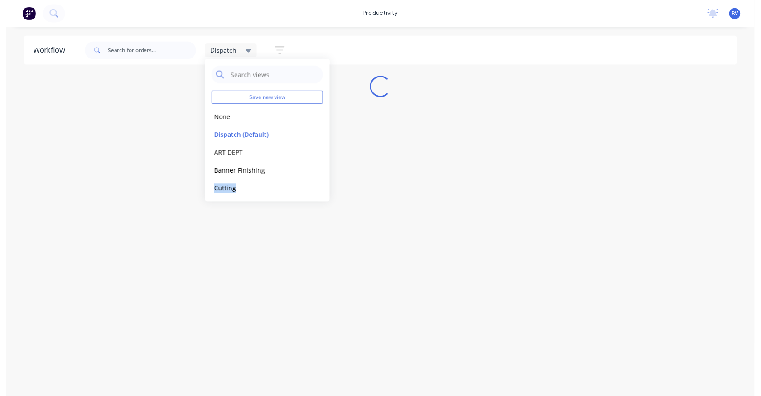
scroll to position [16, 0]
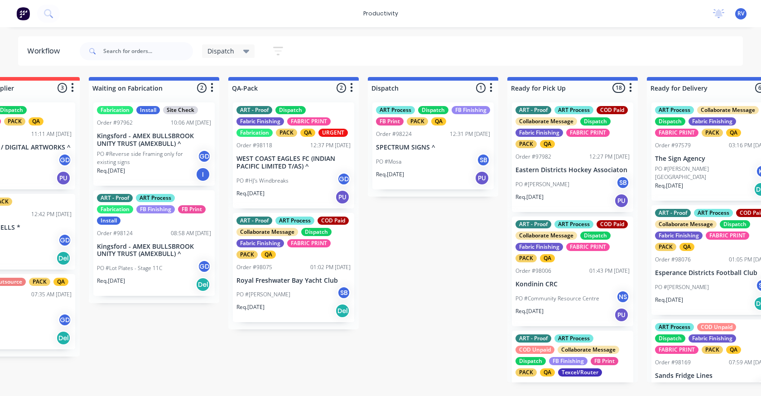
scroll to position [0, 362]
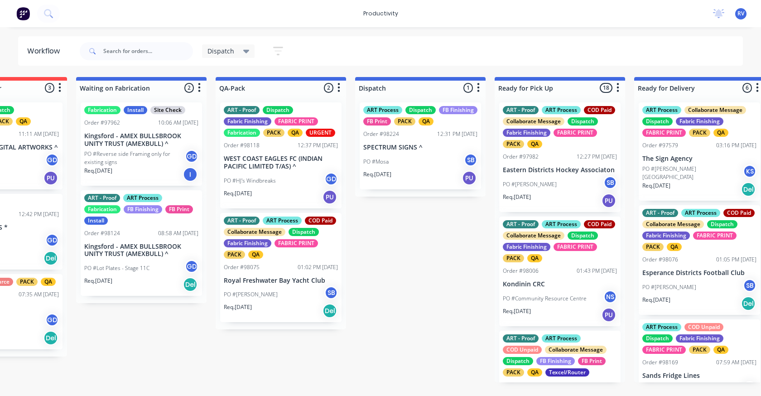
click at [425, 154] on div "PO #Mosa SB" at bounding box center [420, 161] width 114 height 17
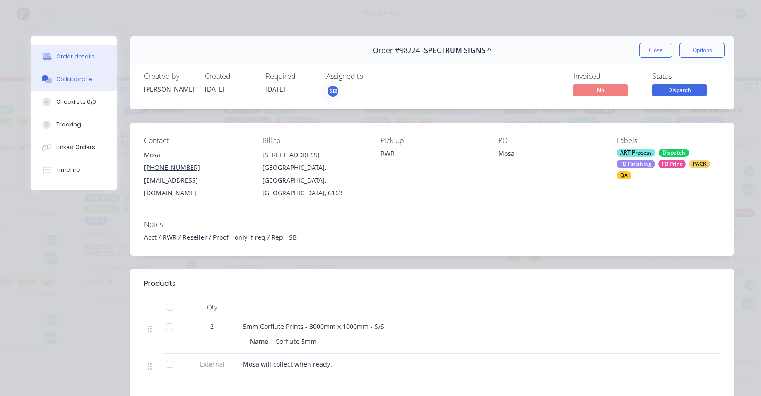
click at [73, 82] on div "Collaborate" at bounding box center [74, 79] width 36 height 8
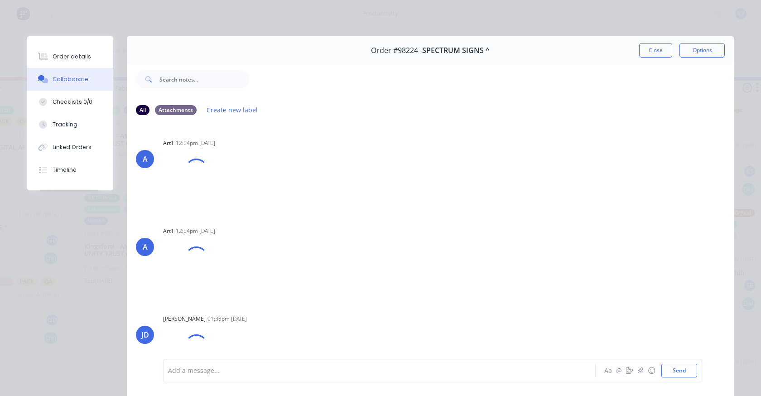
click at [219, 367] on div at bounding box center [367, 371] width 397 height 10
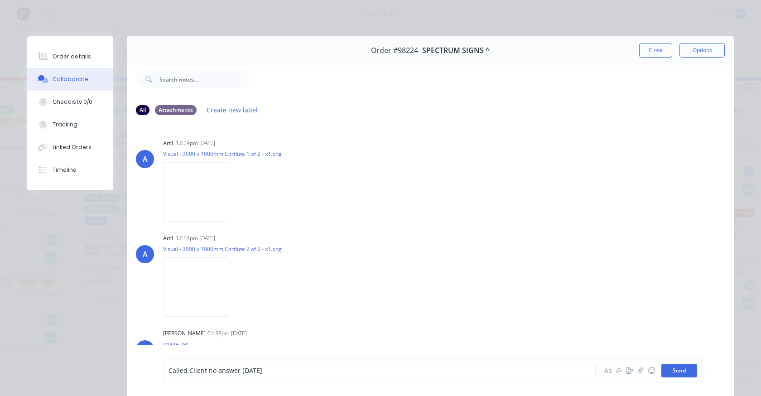
click at [676, 372] on button "Send" at bounding box center [680, 371] width 36 height 14
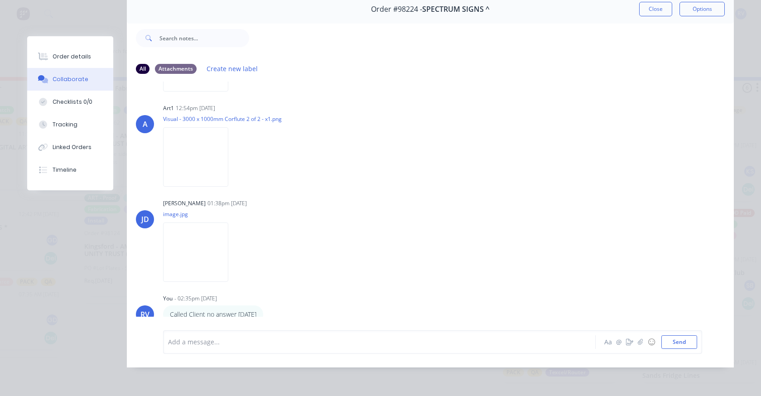
scroll to position [0, 0]
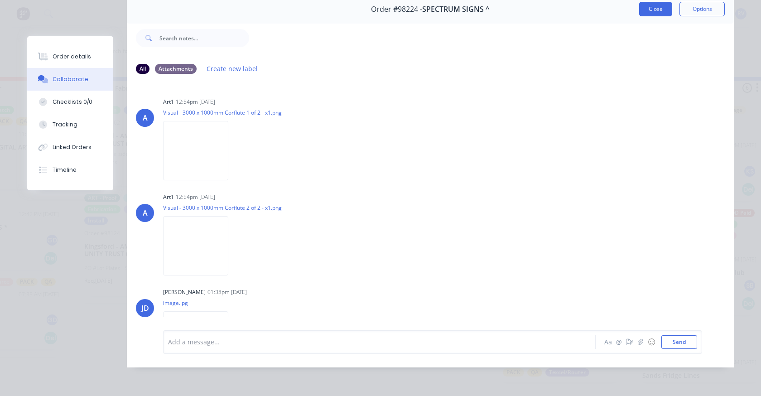
click at [657, 2] on button "Close" at bounding box center [655, 9] width 33 height 15
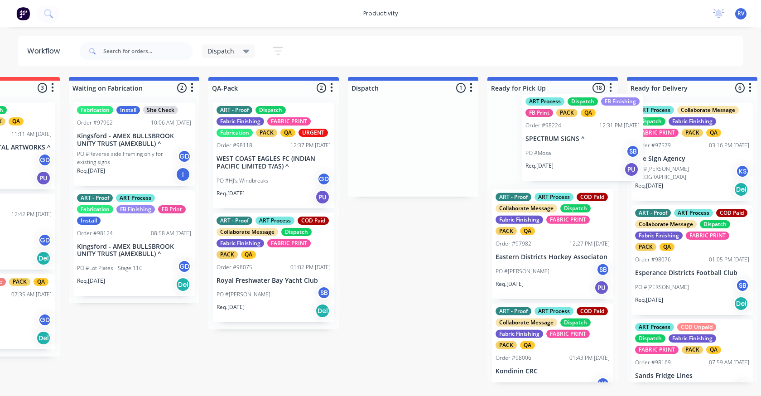
scroll to position [0, 372]
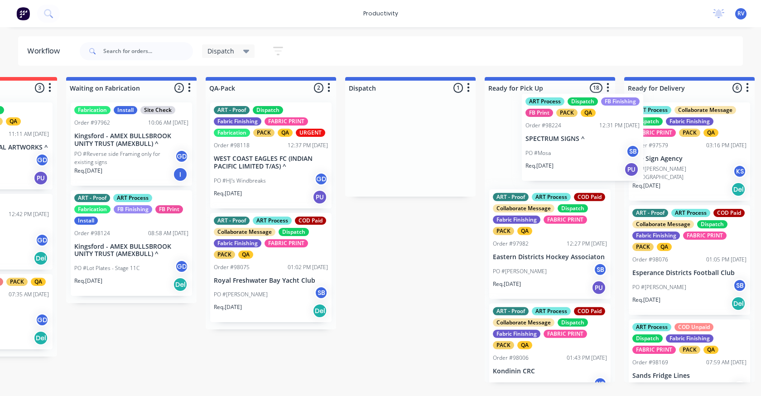
drag, startPoint x: 390, startPoint y: 176, endPoint x: 501, endPoint y: 163, distance: 111.9
